Goal: Information Seeking & Learning: Check status

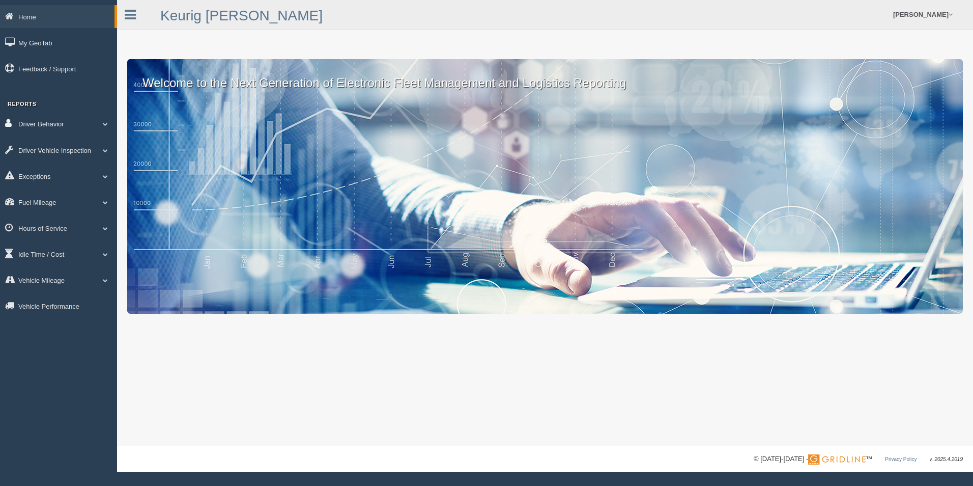
click at [46, 122] on link "Driver Behavior" at bounding box center [58, 123] width 117 height 23
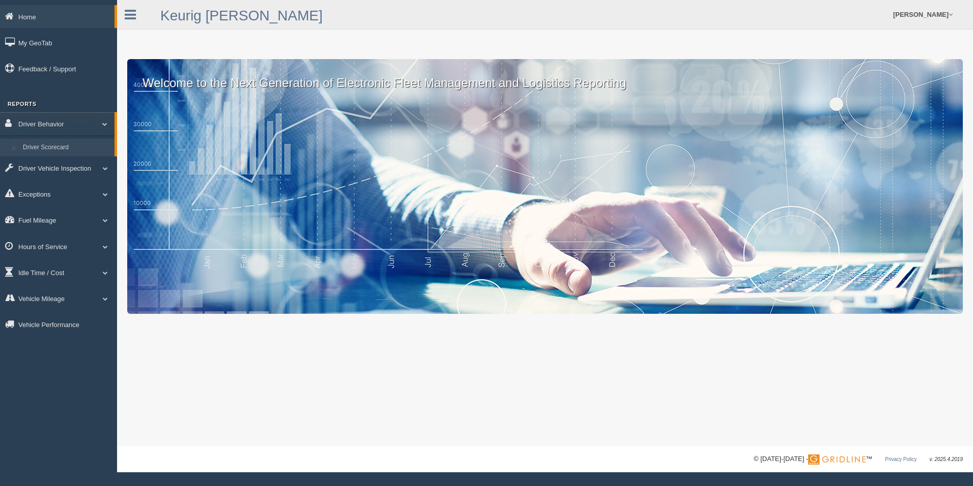
click at [49, 145] on link "Driver Scorecard" at bounding box center [66, 147] width 96 height 18
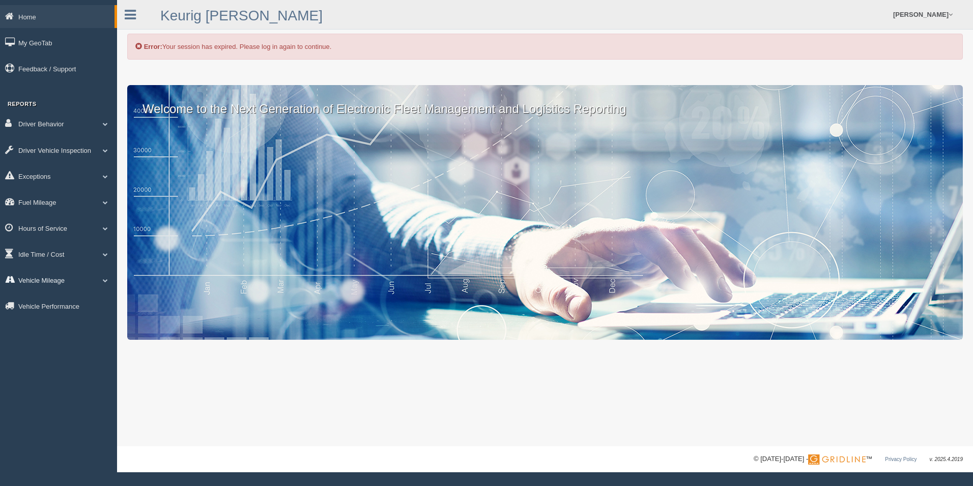
click at [48, 285] on link "Vehicle Mileage" at bounding box center [58, 279] width 117 height 23
click at [54, 302] on link "Vehicle Mileage" at bounding box center [66, 303] width 96 height 18
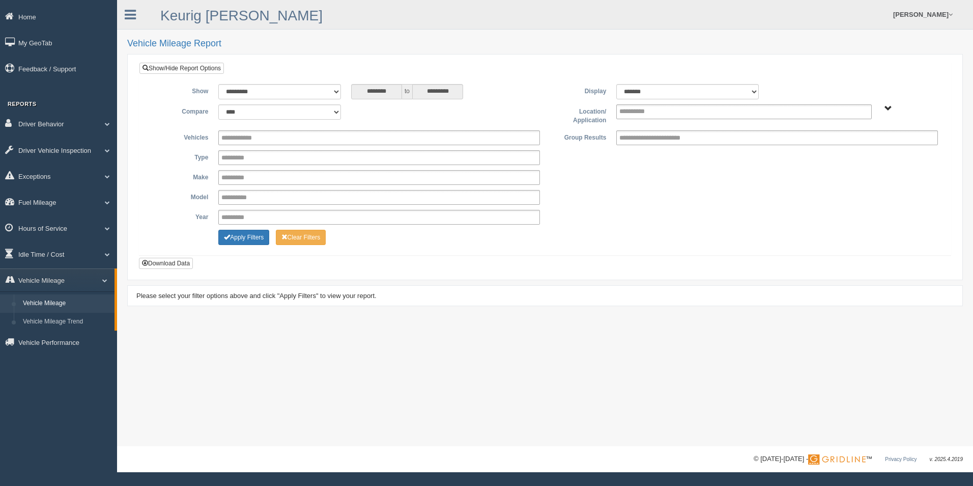
click at [890, 108] on span "[PERSON_NAME] - OTR Tucson - OTR" at bounding box center [889, 109] width 8 height 8
click at [858, 162] on button "Tucson - OTR" at bounding box center [851, 158] width 44 height 11
click at [249, 240] on button "Apply Filters" at bounding box center [243, 237] width 51 height 15
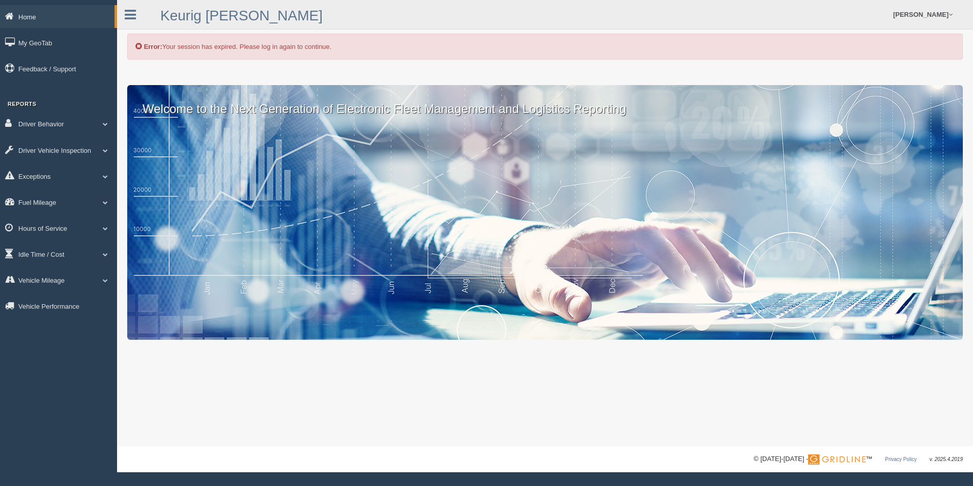
click at [26, 18] on link "Home" at bounding box center [57, 16] width 115 height 23
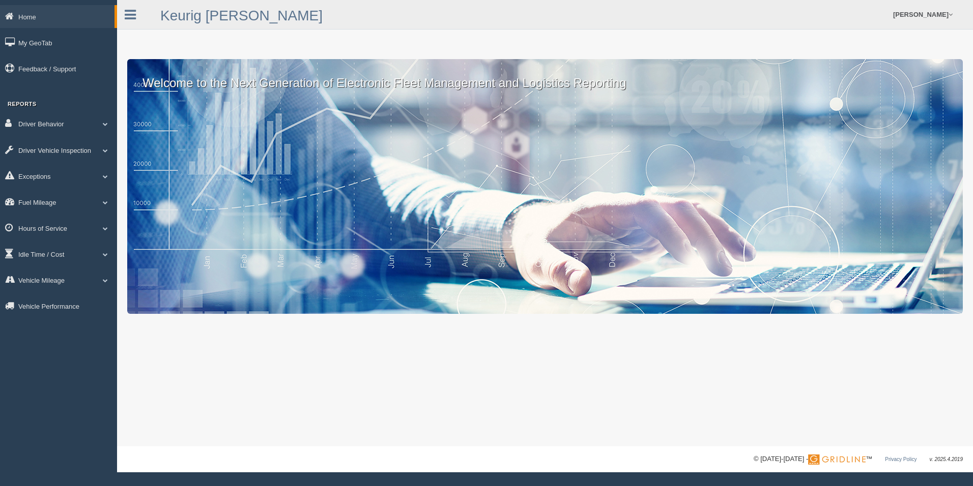
click at [26, 18] on link "Home" at bounding box center [57, 16] width 115 height 23
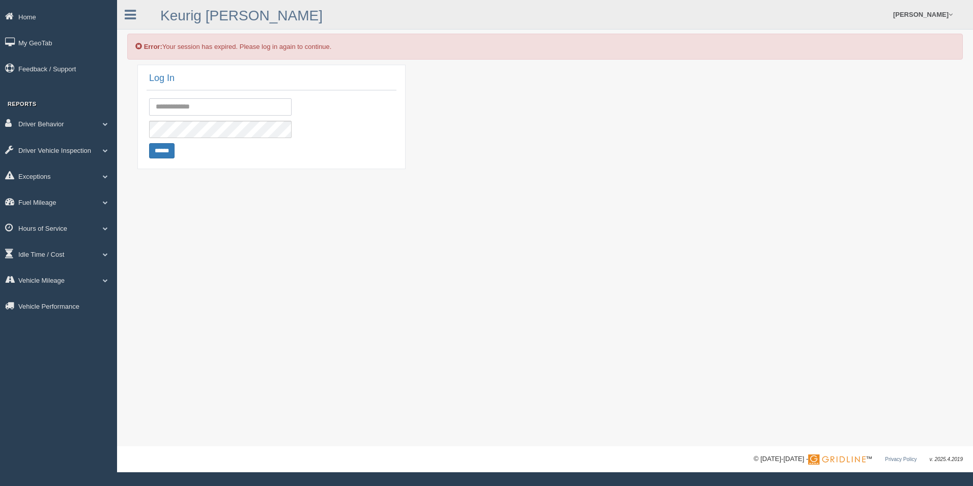
click at [212, 111] on input "text" at bounding box center [220, 106] width 143 height 17
type input "**********"
click at [166, 148] on input "******" at bounding box center [161, 150] width 25 height 15
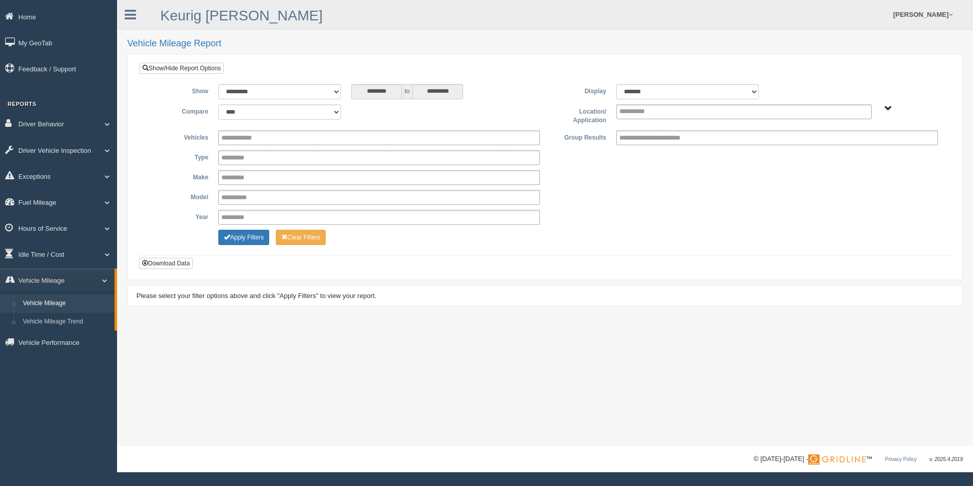
click at [891, 109] on span "Irving - OTR Tucson - OTR" at bounding box center [889, 109] width 8 height 8
click at [840, 158] on button "Tucson - OTR" at bounding box center [851, 158] width 44 height 11
click at [246, 238] on button "Apply Filters" at bounding box center [243, 237] width 51 height 15
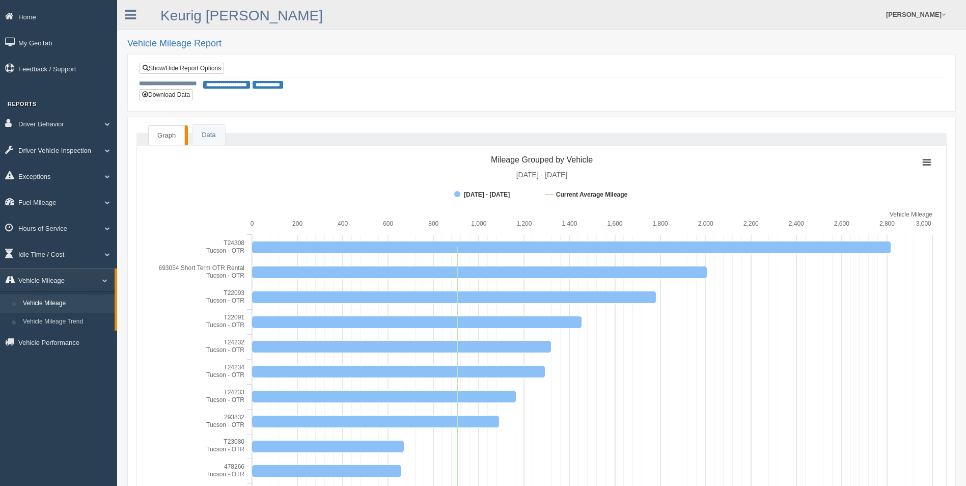
click at [95, 279] on span at bounding box center [100, 279] width 13 height 5
click at [36, 202] on link "Fuel Mileage" at bounding box center [58, 201] width 117 height 23
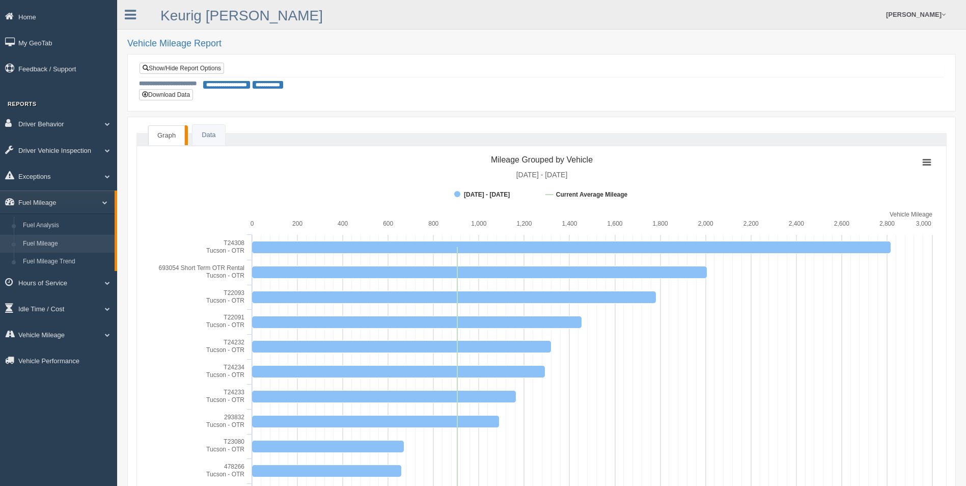
click at [37, 241] on link "Fuel Mileage" at bounding box center [66, 244] width 96 height 18
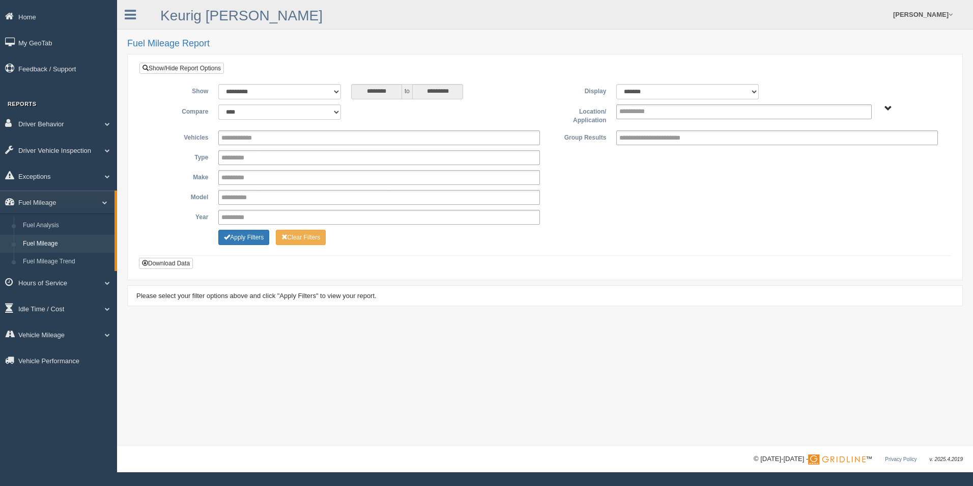
click at [887, 107] on span "[PERSON_NAME] - OTR Tucson - OTR" at bounding box center [889, 109] width 8 height 8
click at [847, 158] on button "Tucson - OTR" at bounding box center [851, 158] width 44 height 11
click at [256, 238] on button "Apply Filters" at bounding box center [243, 237] width 51 height 15
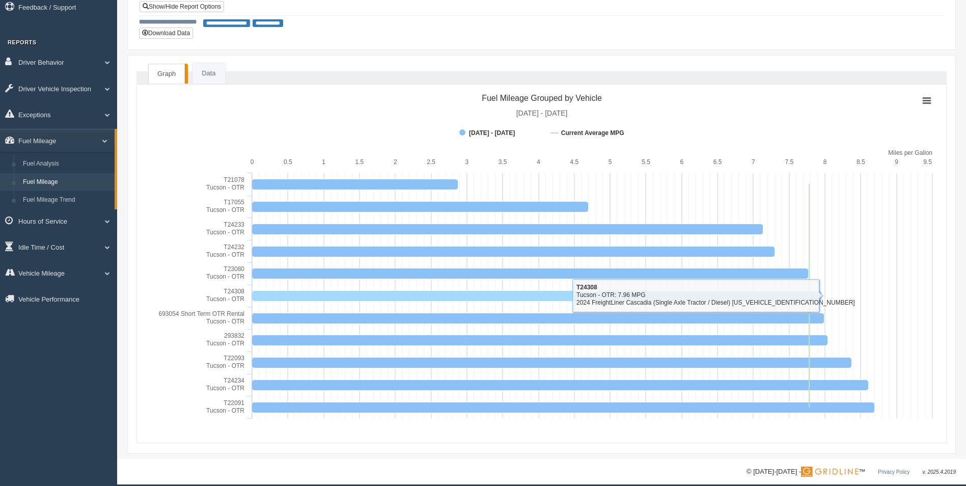
scroll to position [70, 0]
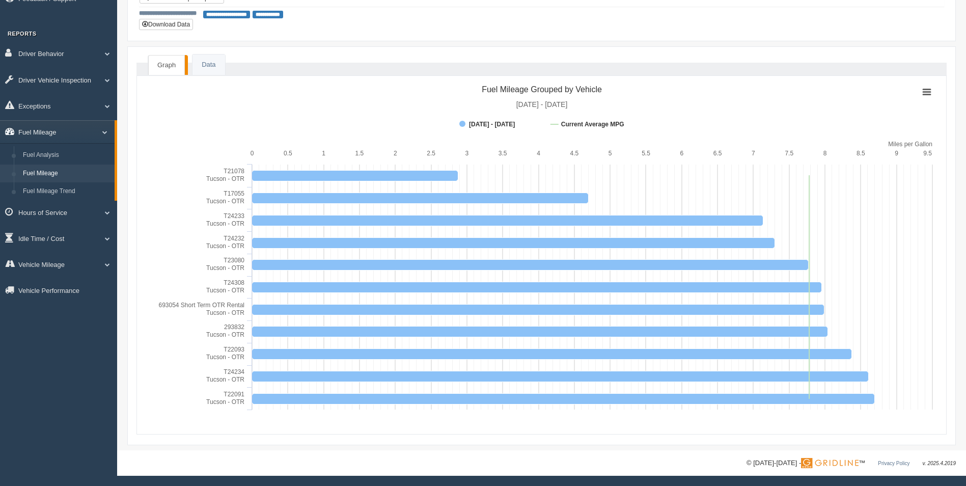
click at [104, 131] on span at bounding box center [100, 131] width 13 height 5
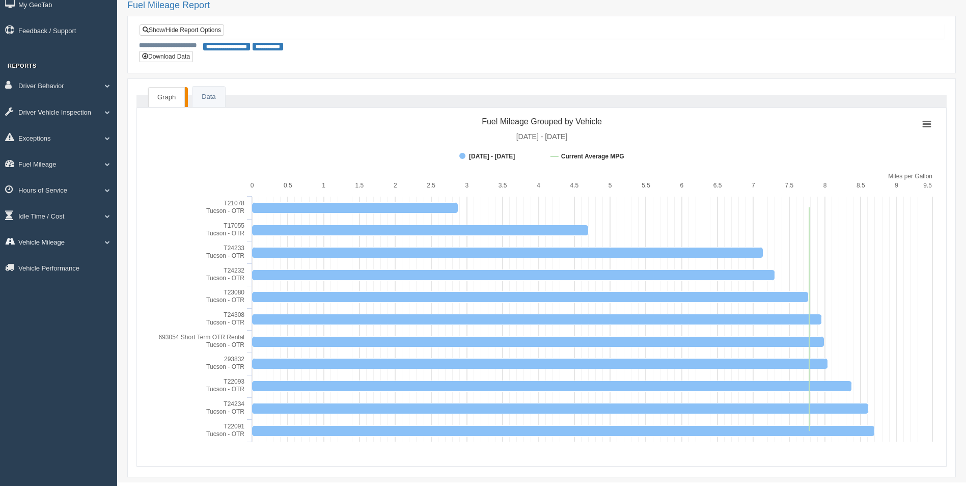
scroll to position [0, 0]
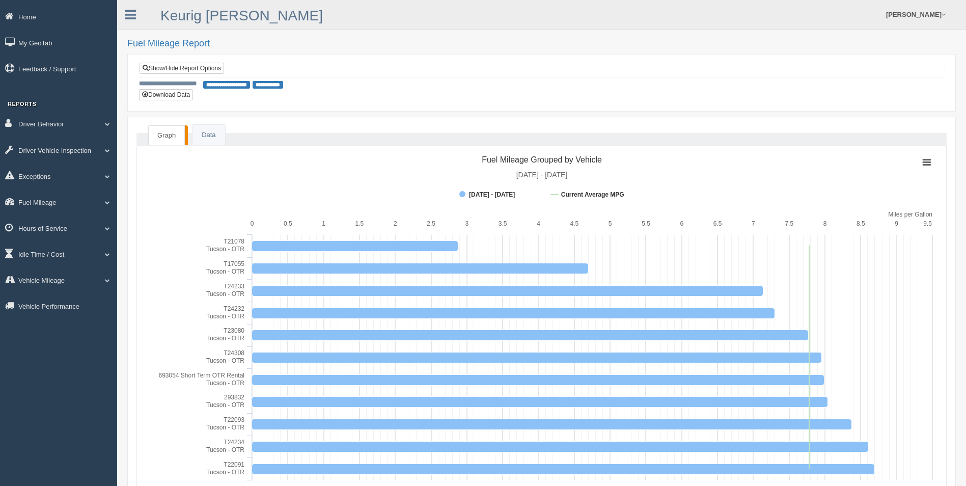
click at [68, 231] on link "Hours of Service" at bounding box center [58, 227] width 117 height 23
click at [45, 251] on link "HOS Violations" at bounding box center [66, 251] width 96 height 18
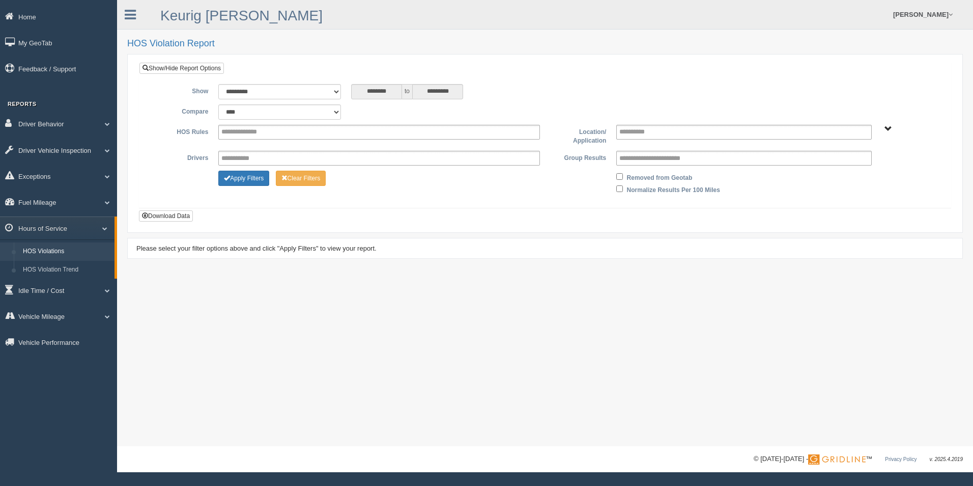
click at [889, 127] on span "Irving - OTR Tucson - OTR" at bounding box center [889, 129] width 8 height 8
click at [848, 178] on button "Tucson - OTR" at bounding box center [851, 178] width 44 height 11
click at [242, 180] on button "Apply Filters" at bounding box center [243, 178] width 51 height 15
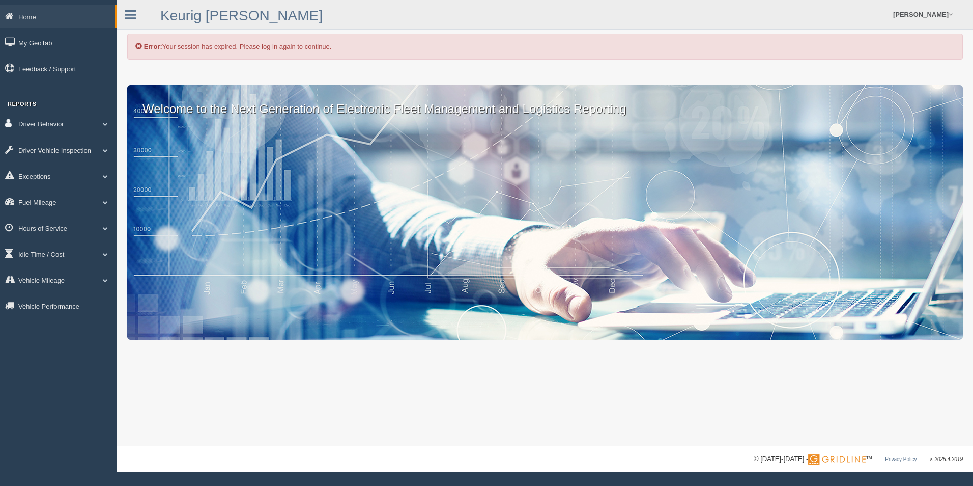
click at [44, 125] on link "Driver Behavior" at bounding box center [58, 123] width 117 height 23
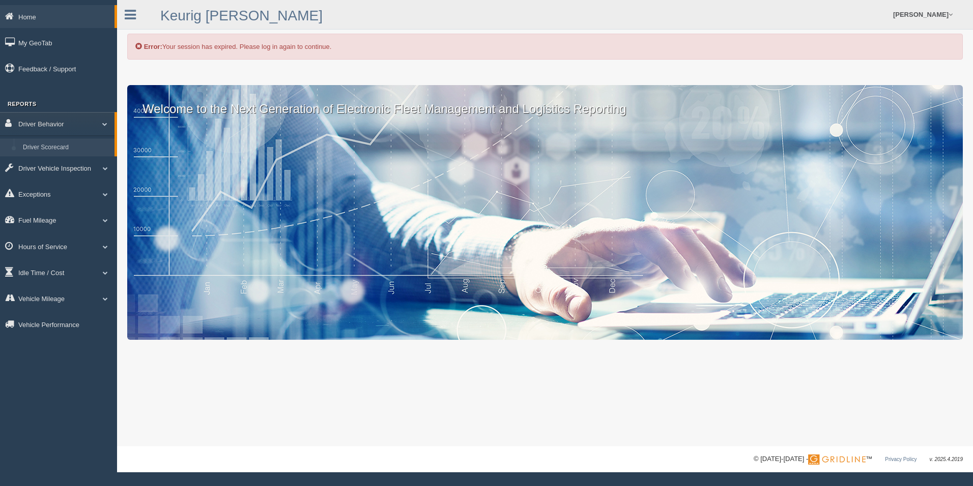
click at [47, 141] on link "Driver Scorecard" at bounding box center [66, 147] width 96 height 18
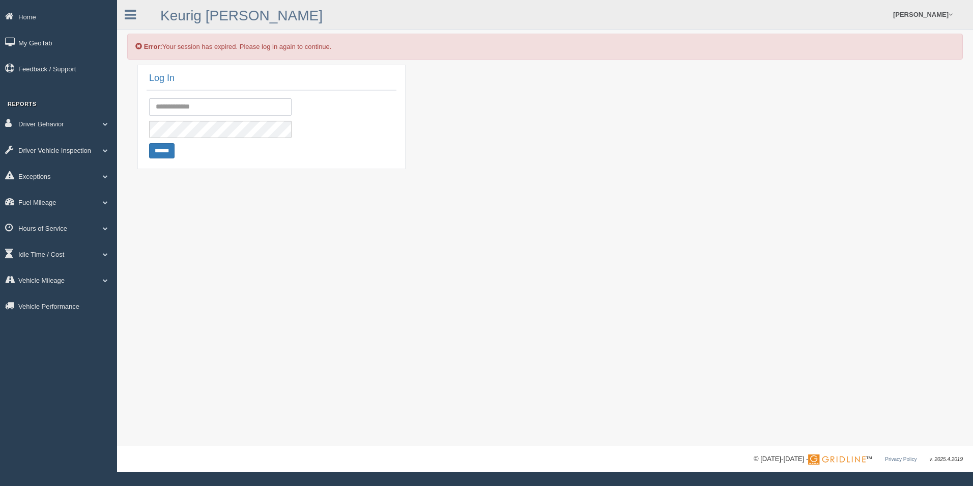
click at [201, 110] on input "text" at bounding box center [220, 106] width 143 height 17
type input "**********"
click at [158, 154] on input "******" at bounding box center [161, 150] width 25 height 15
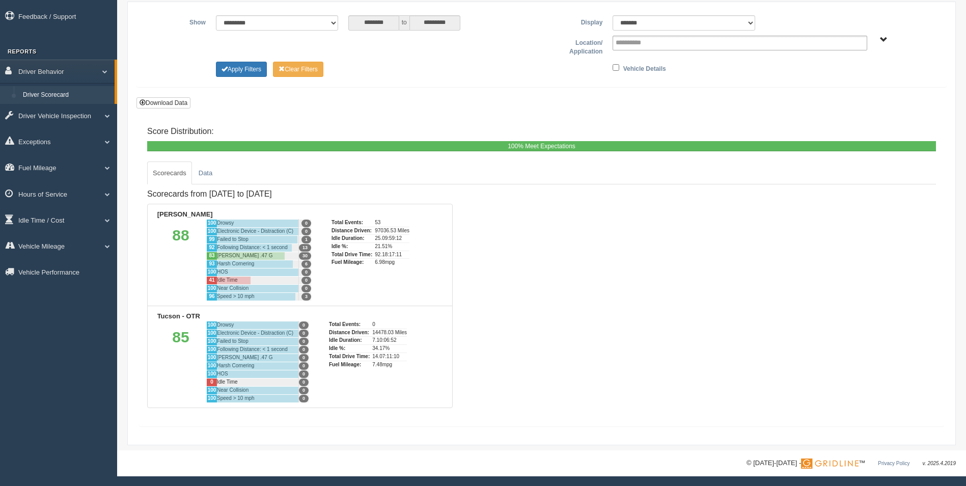
scroll to position [2, 0]
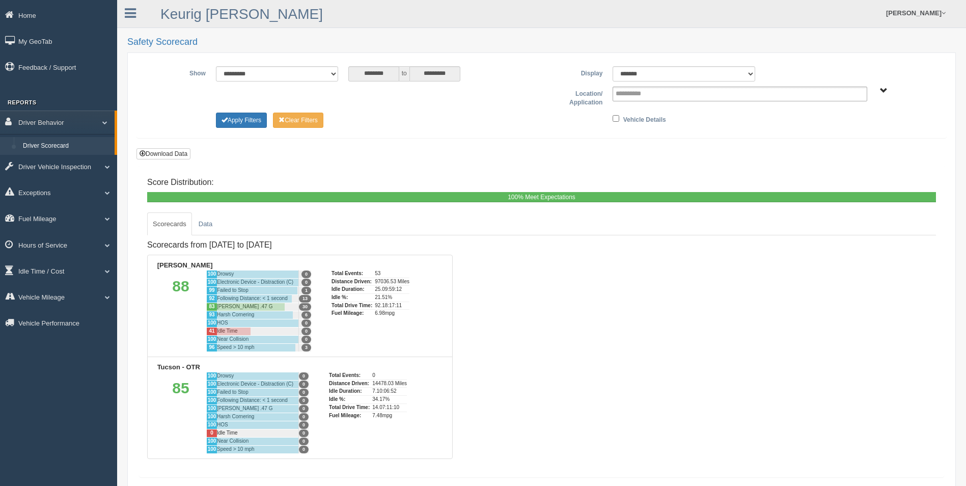
click at [883, 94] on span "Irving - OTR Tucson - OTR" at bounding box center [884, 91] width 8 height 8
click at [848, 144] on button "Tucson - OTR" at bounding box center [853, 140] width 44 height 11
click at [749, 75] on select "******* ******" at bounding box center [683, 73] width 143 height 15
select select "**"
click at [612, 66] on select "******* ******" at bounding box center [683, 73] width 143 height 15
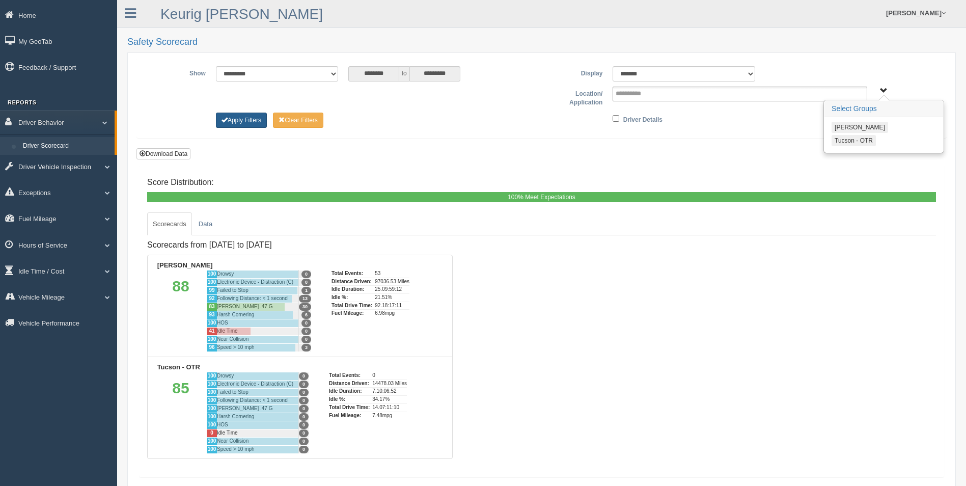
click at [229, 125] on button "Apply Filters" at bounding box center [241, 120] width 51 height 15
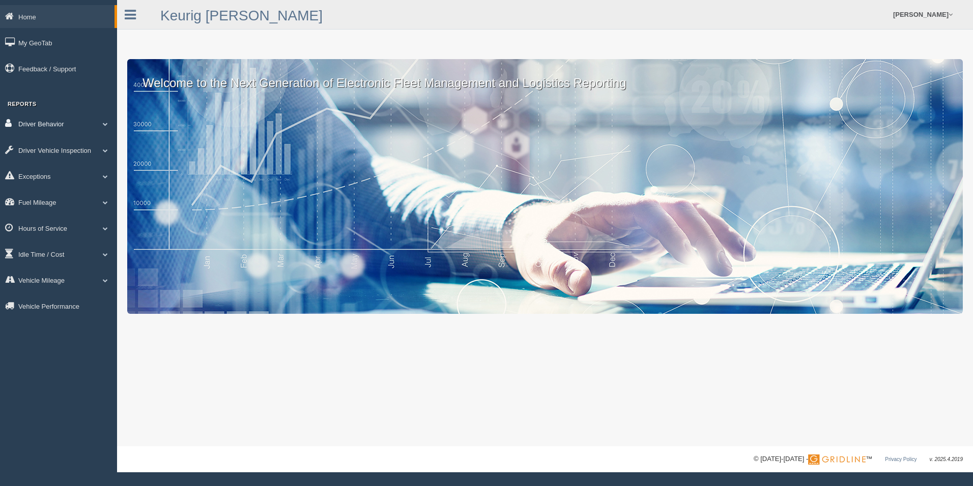
click at [43, 125] on link "Driver Behavior" at bounding box center [58, 123] width 117 height 23
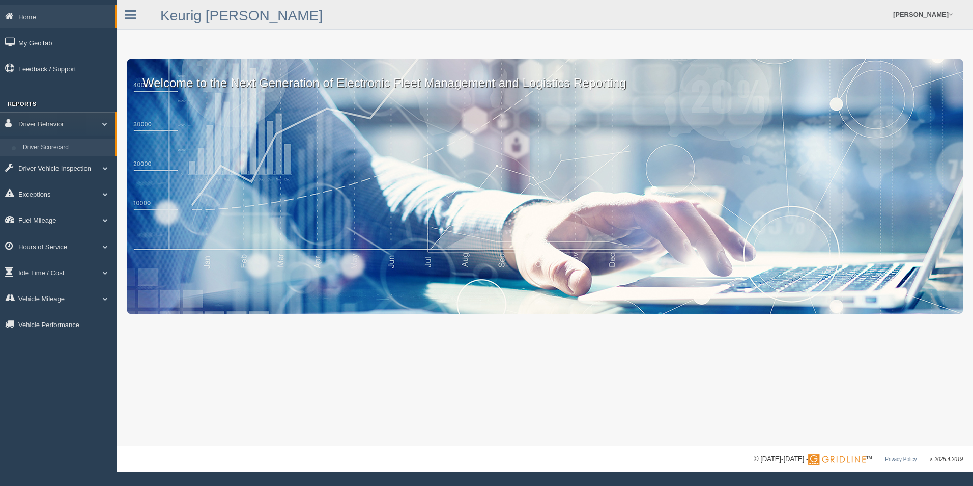
click at [45, 145] on link "Driver Scorecard" at bounding box center [66, 147] width 96 height 18
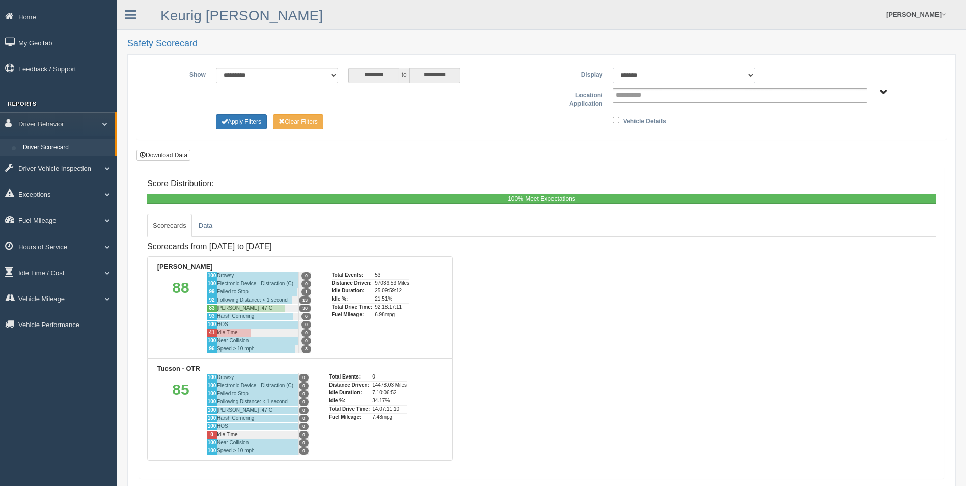
click at [714, 77] on select "******* ******" at bounding box center [683, 75] width 143 height 15
select select "**"
click at [612, 68] on select "******* ******" at bounding box center [683, 75] width 143 height 15
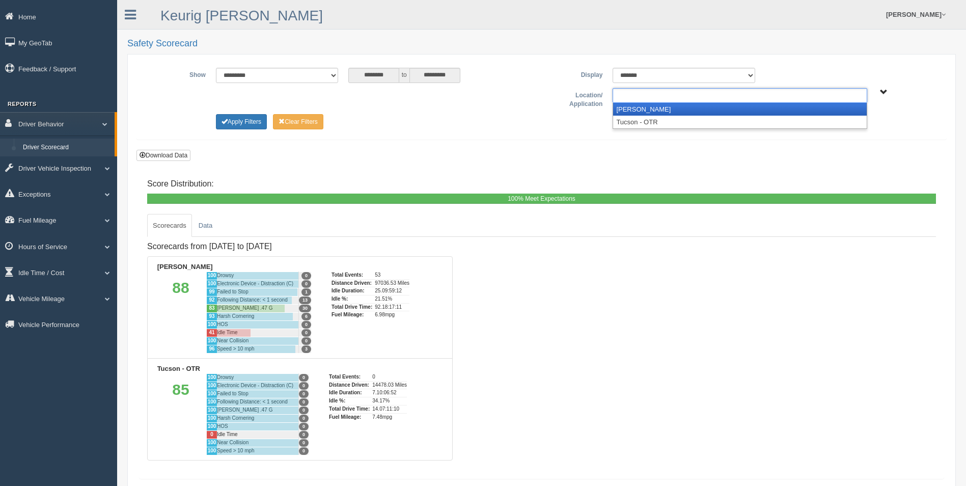
click at [712, 98] on ul at bounding box center [739, 95] width 255 height 15
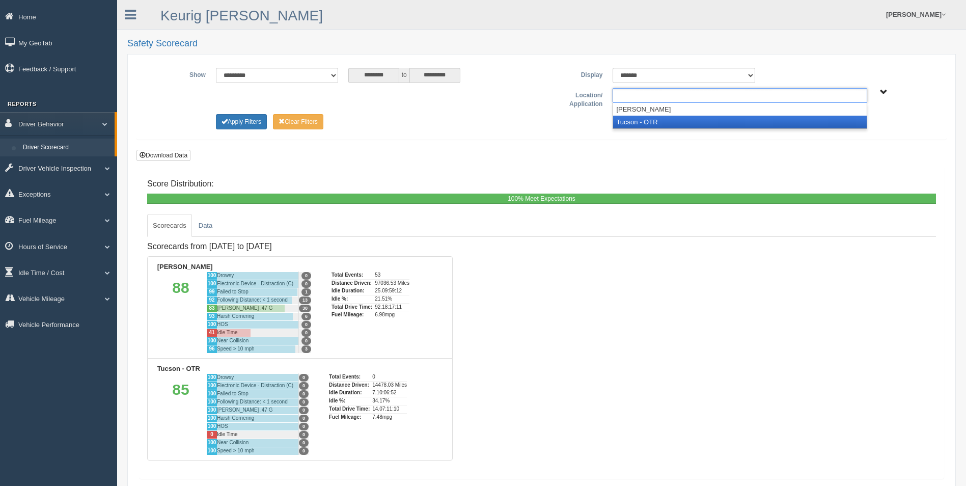
click at [682, 124] on li "Tucson - OTR" at bounding box center [740, 122] width 254 height 13
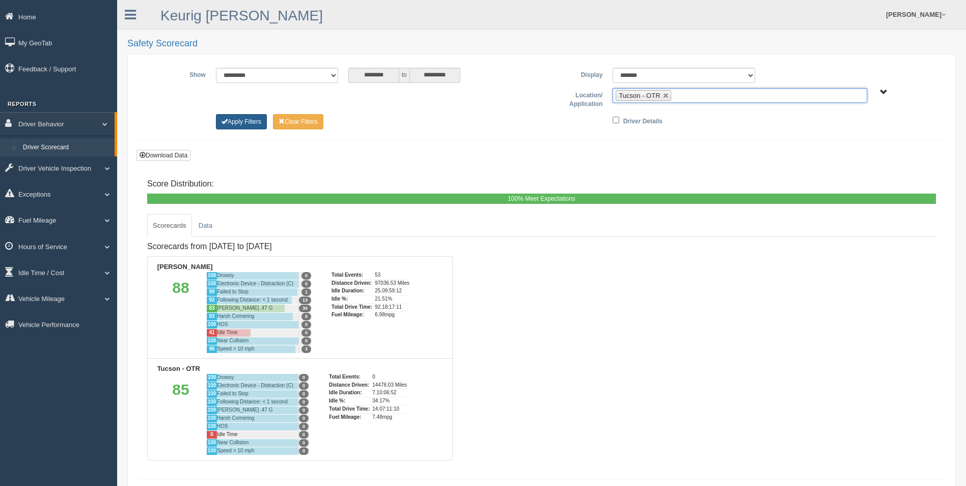
click at [248, 122] on button "Apply Filters" at bounding box center [241, 121] width 51 height 15
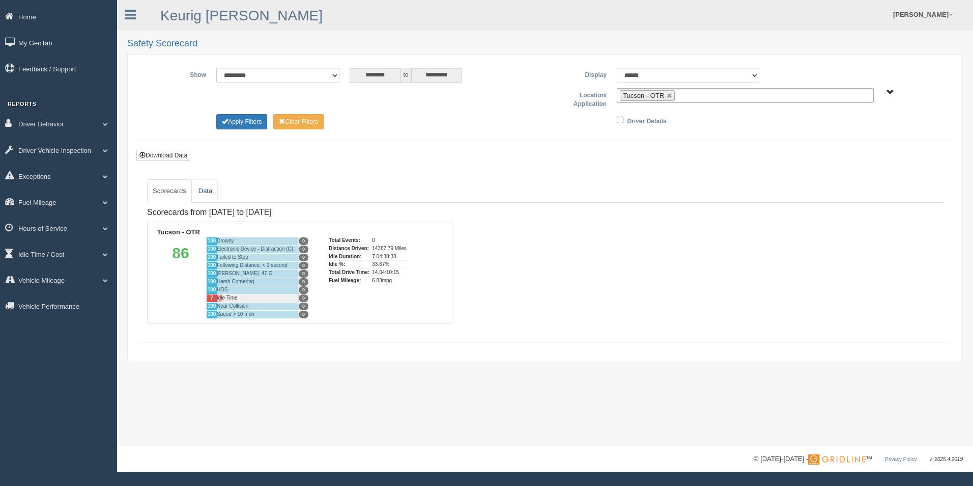
click at [211, 191] on link "Data" at bounding box center [205, 190] width 25 height 23
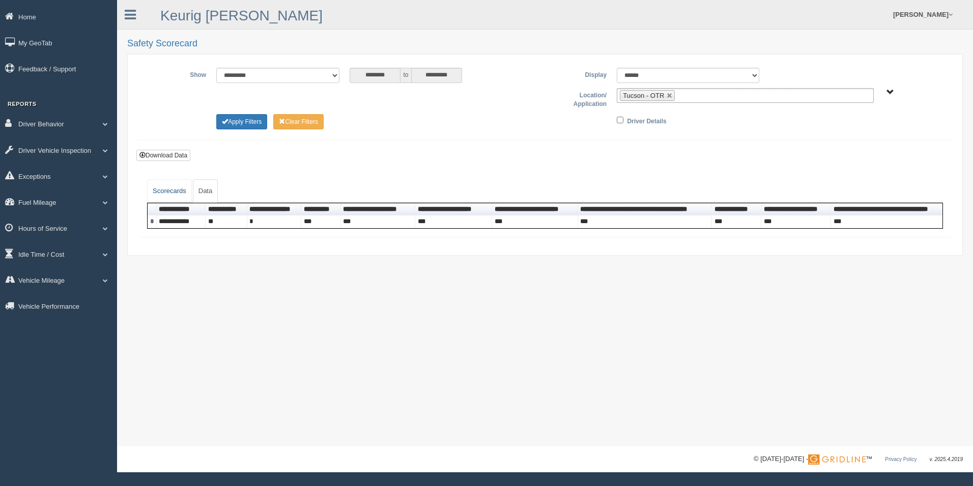
click at [176, 188] on link "Scorecards" at bounding box center [169, 190] width 45 height 23
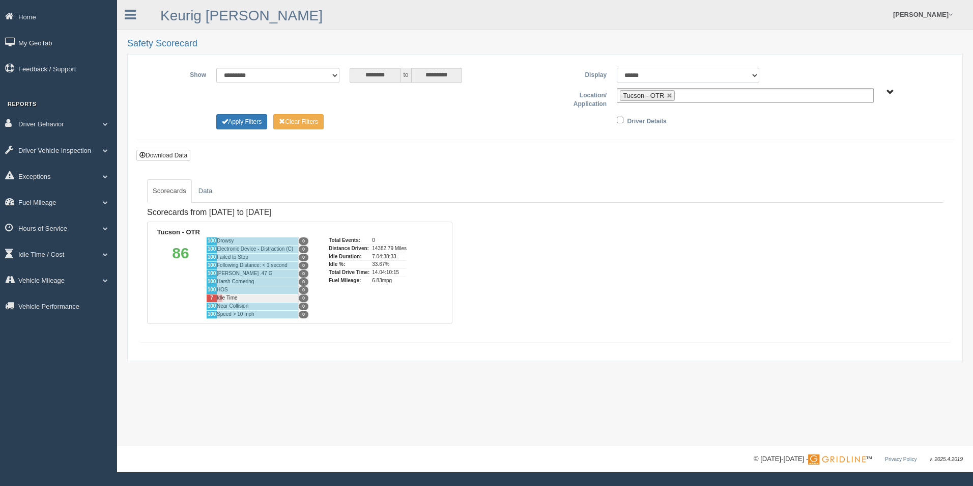
click at [717, 75] on select "******* ******" at bounding box center [688, 75] width 143 height 15
click at [238, 121] on button "Apply Filters" at bounding box center [241, 121] width 51 height 15
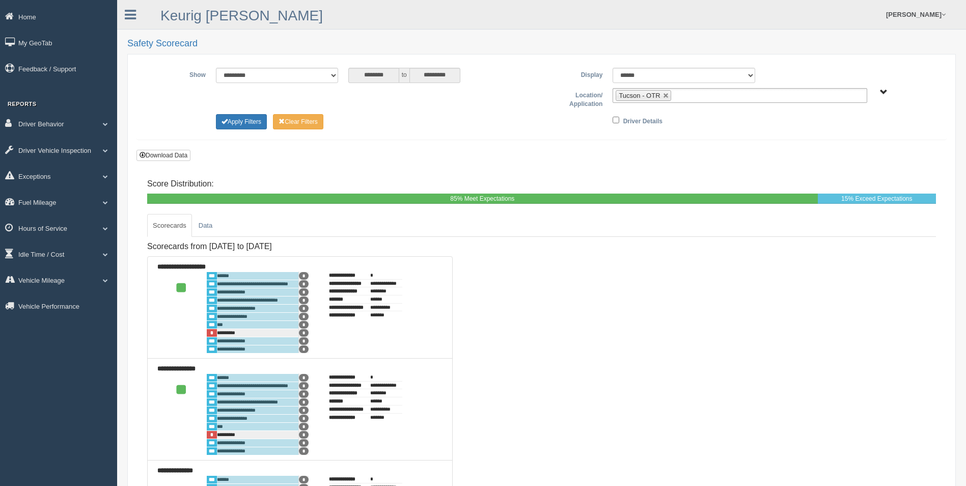
click at [885, 91] on span "[PERSON_NAME] - OTR Tucson - OTR" at bounding box center [884, 93] width 8 height 8
click at [852, 128] on button "[PERSON_NAME]" at bounding box center [859, 128] width 57 height 11
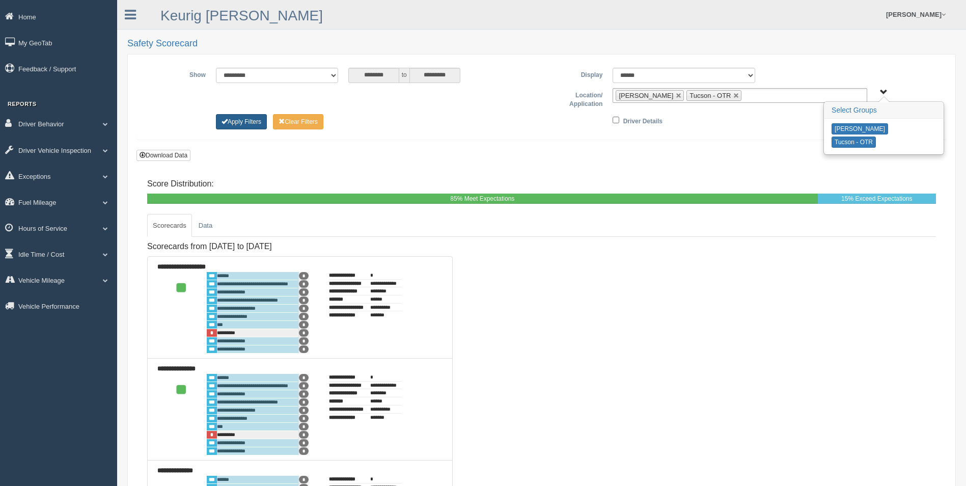
click at [257, 120] on button "Apply Filters" at bounding box center [241, 121] width 51 height 15
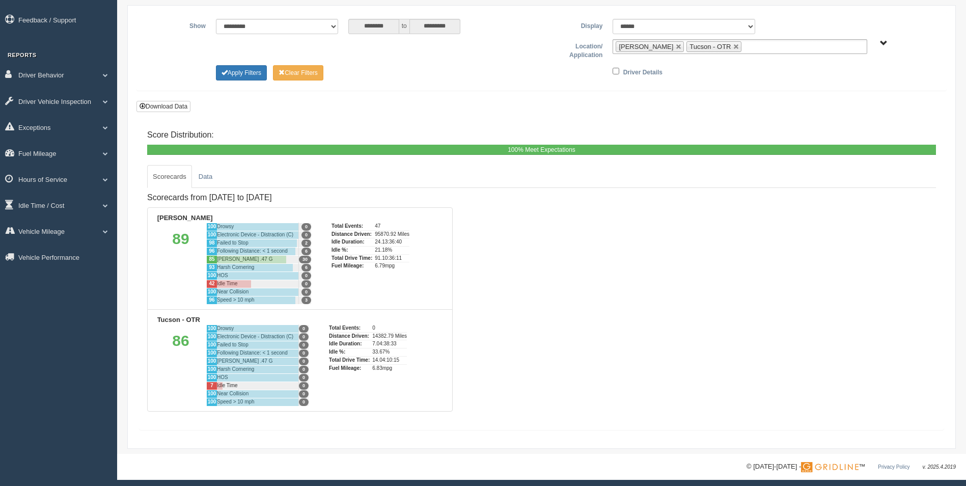
scroll to position [52, 0]
